Goal: Task Accomplishment & Management: Complete application form

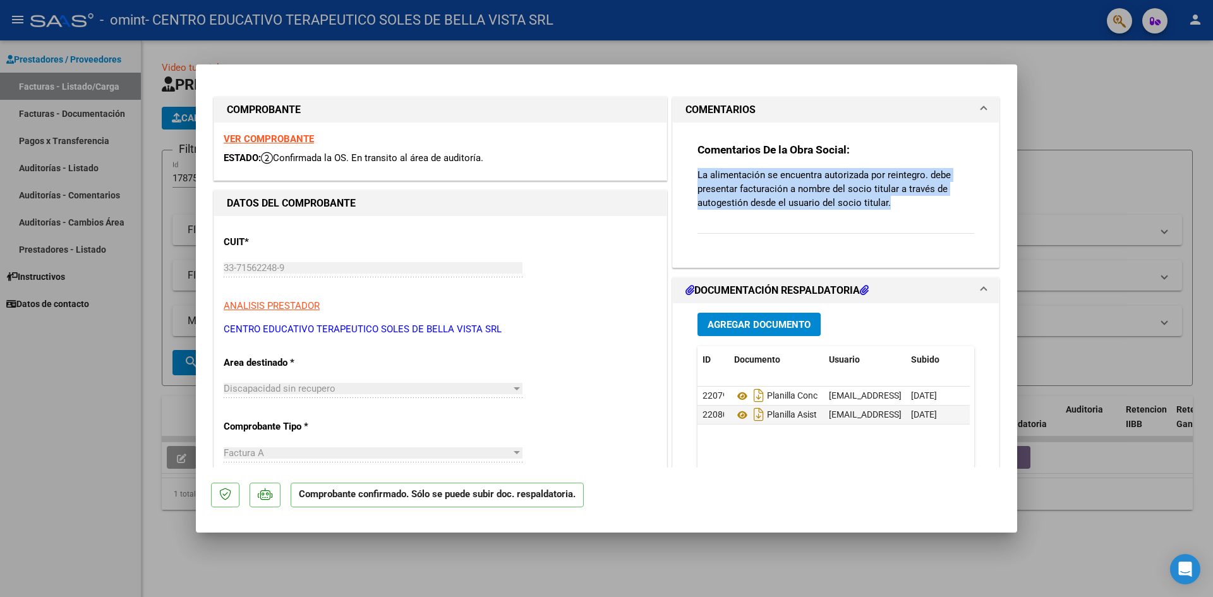
drag, startPoint x: 882, startPoint y: 204, endPoint x: 678, endPoint y: 164, distance: 207.8
click at [678, 164] on div "Comentarios De la Obra Social: La alimentación se encuentra autorizada por rein…" at bounding box center [836, 195] width 326 height 145
copy p "La alimentación se encuentra autorizada por reintegro. debe presentar facturaci…"
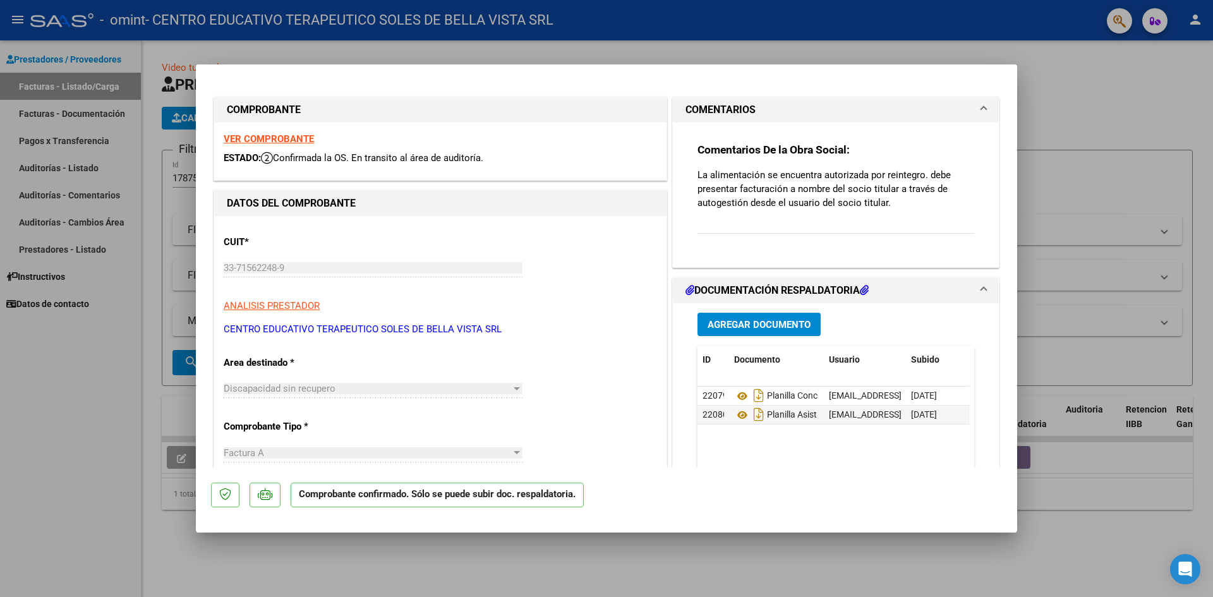
click at [114, 454] on div at bounding box center [606, 298] width 1213 height 597
type input "$ 0,00"
